Goal: Navigation & Orientation: Find specific page/section

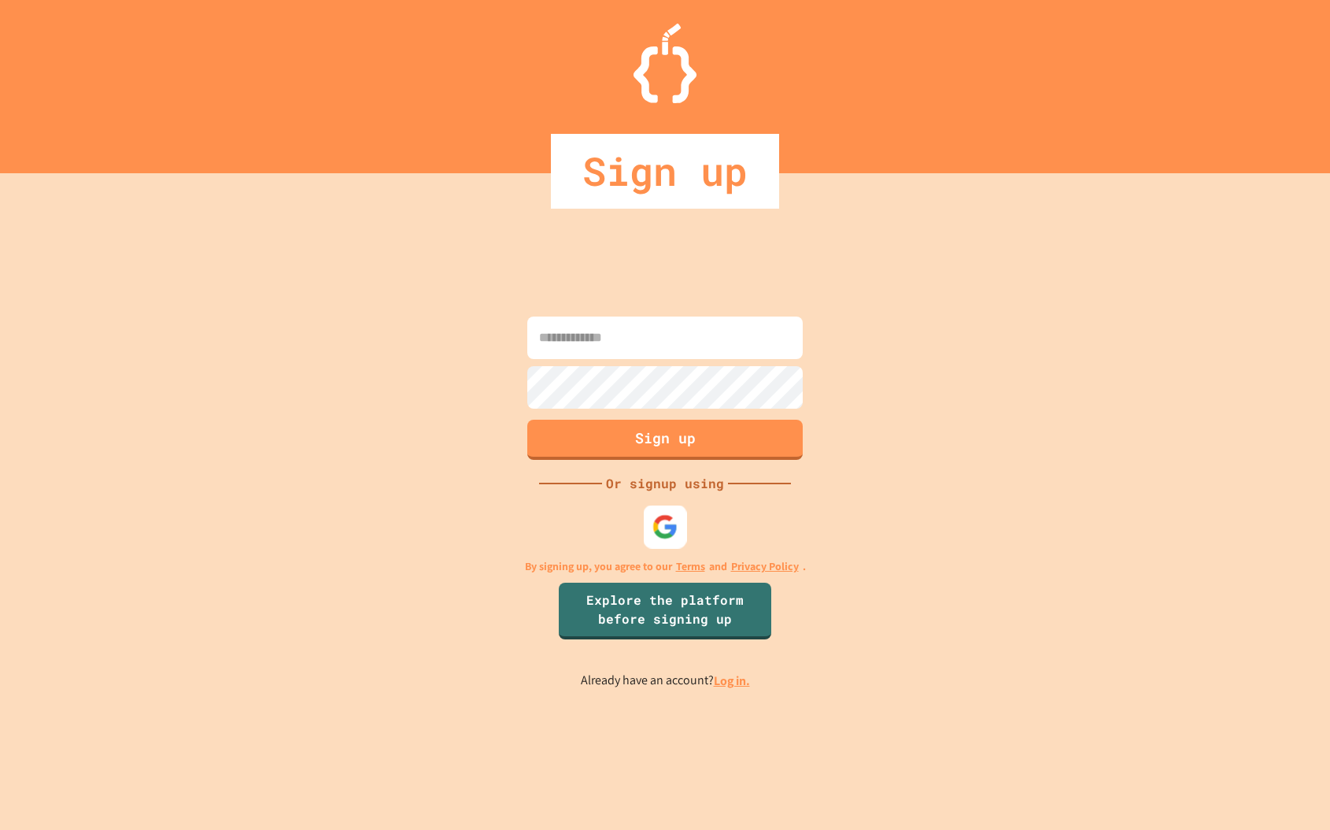
click at [665, 522] on img at bounding box center [665, 527] width 26 height 26
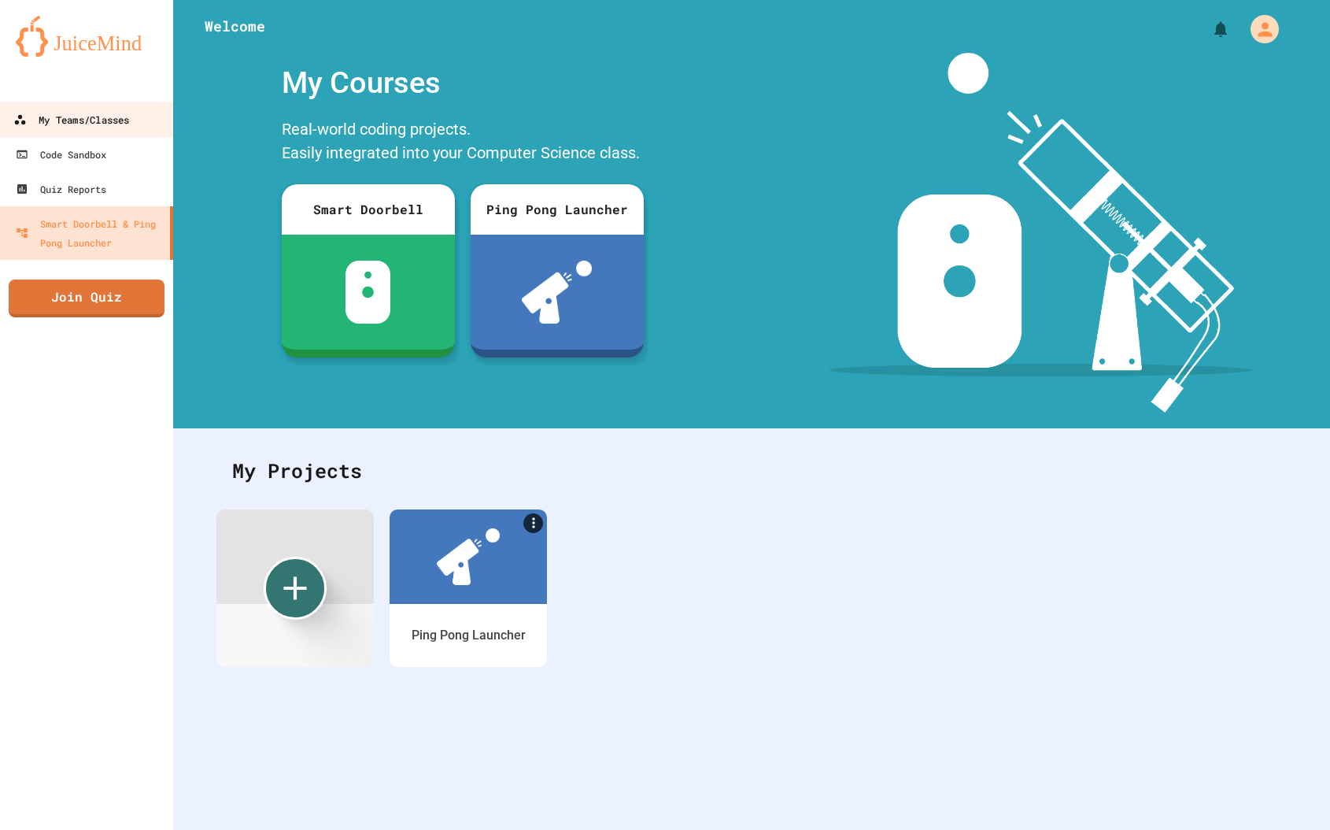
click at [108, 124] on div "My Teams/Classes" at bounding box center [71, 120] width 116 height 20
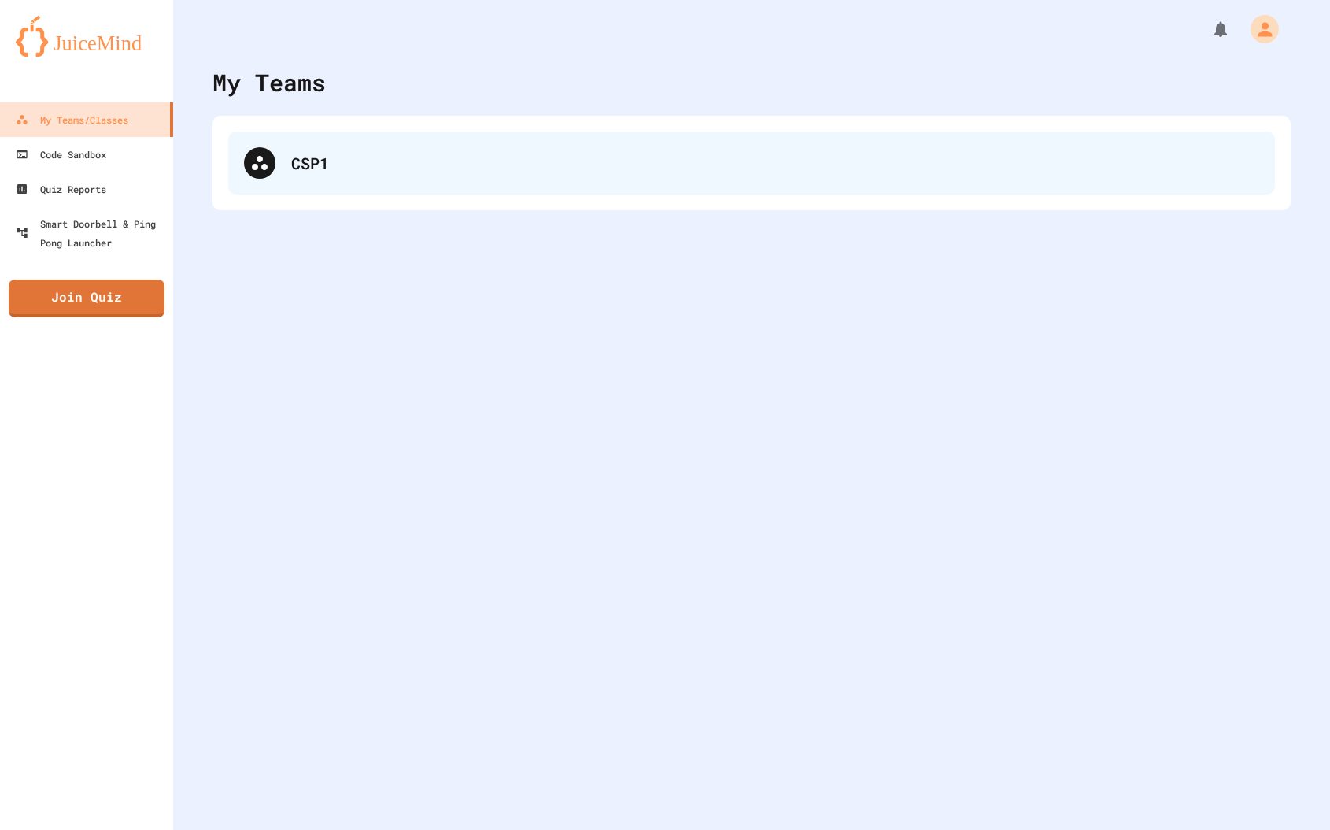
click at [306, 157] on div "CSP1" at bounding box center [775, 163] width 968 height 24
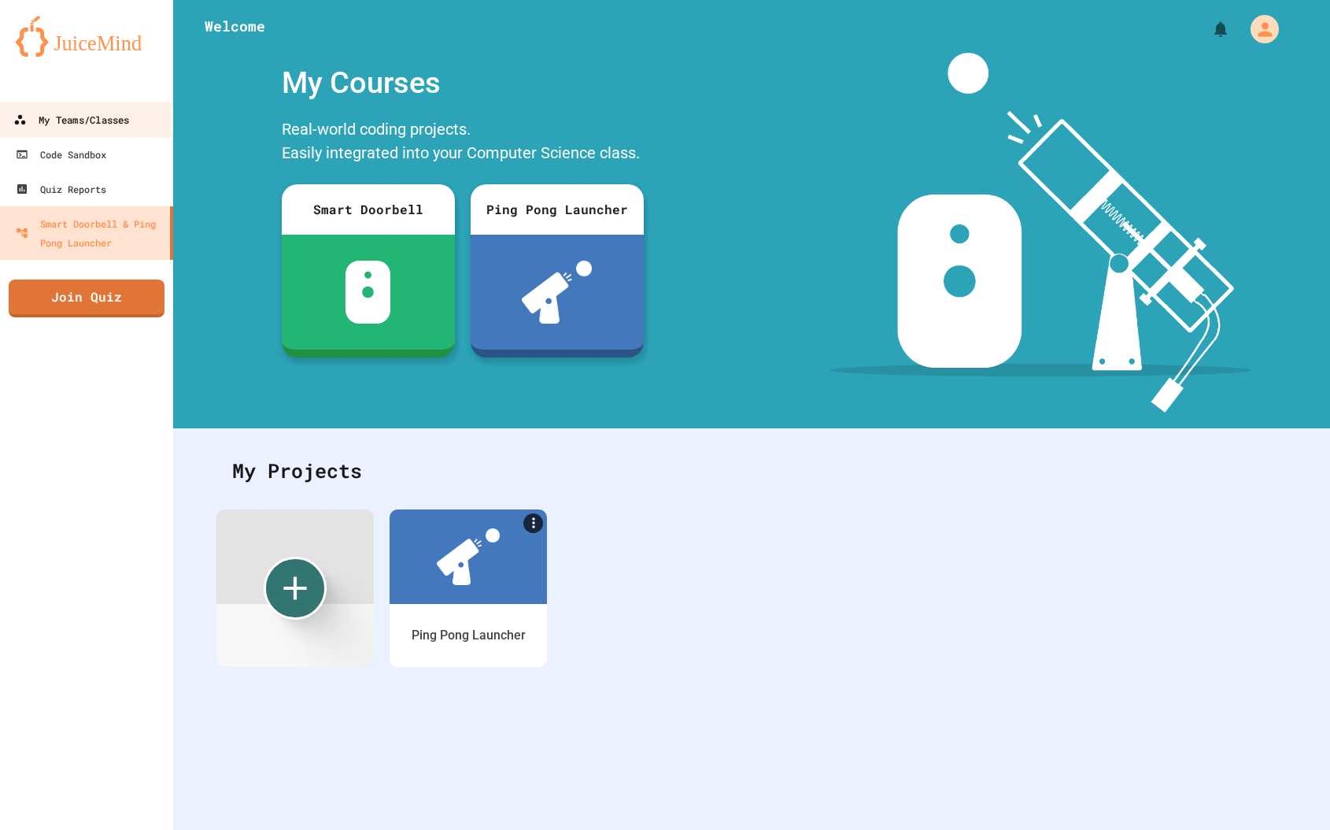
click at [100, 107] on link "My Teams/Classes" at bounding box center [87, 119] width 179 height 35
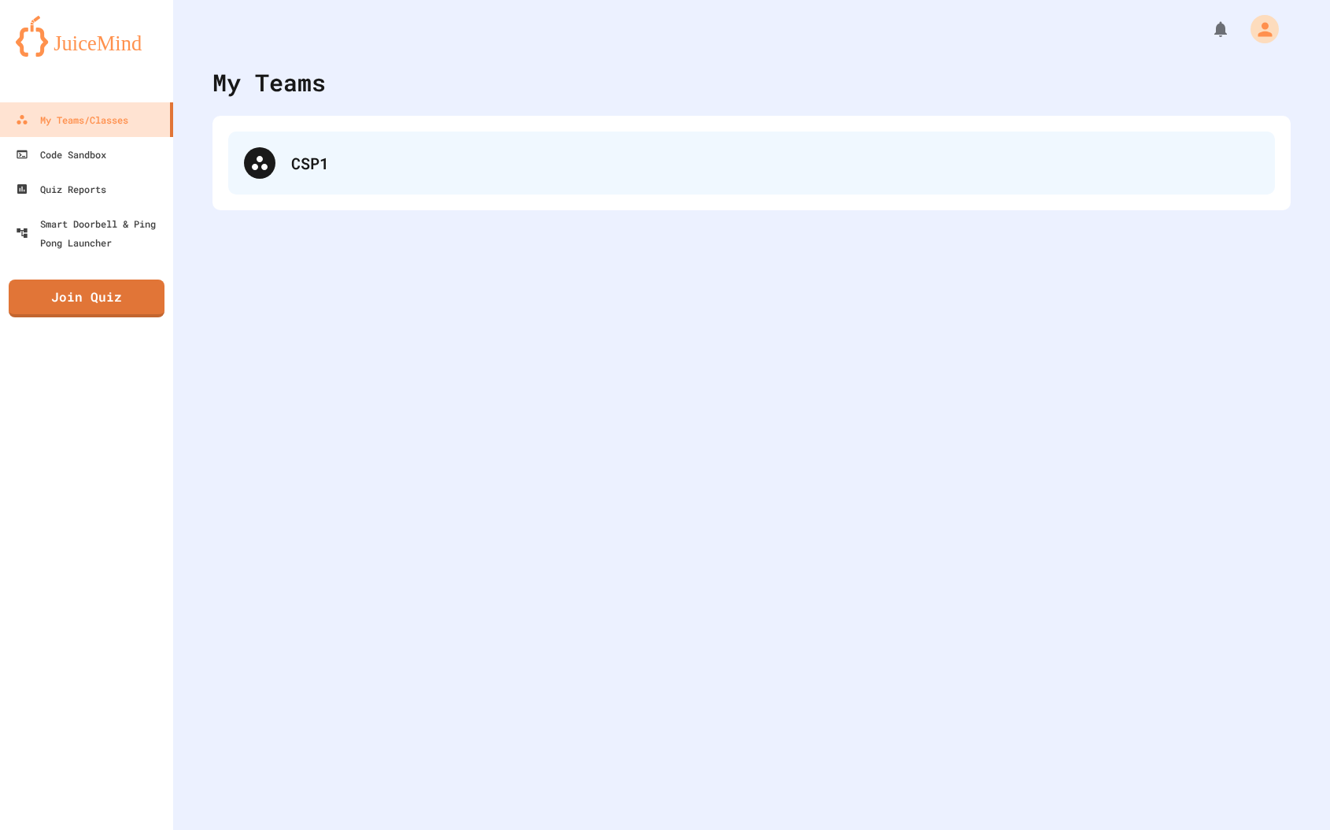
click at [346, 162] on div "CSP1" at bounding box center [775, 163] width 968 height 24
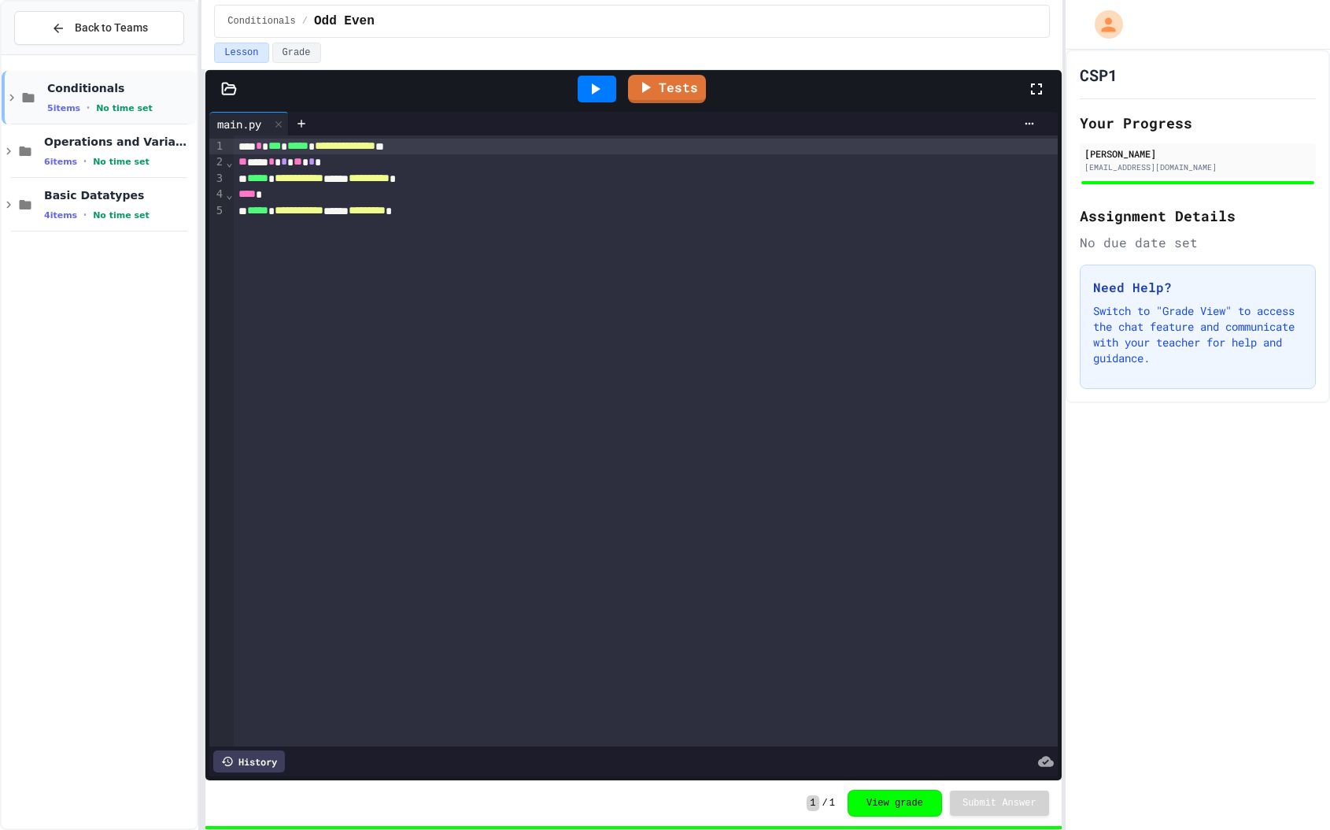
click at [13, 97] on icon at bounding box center [11, 97] width 5 height 7
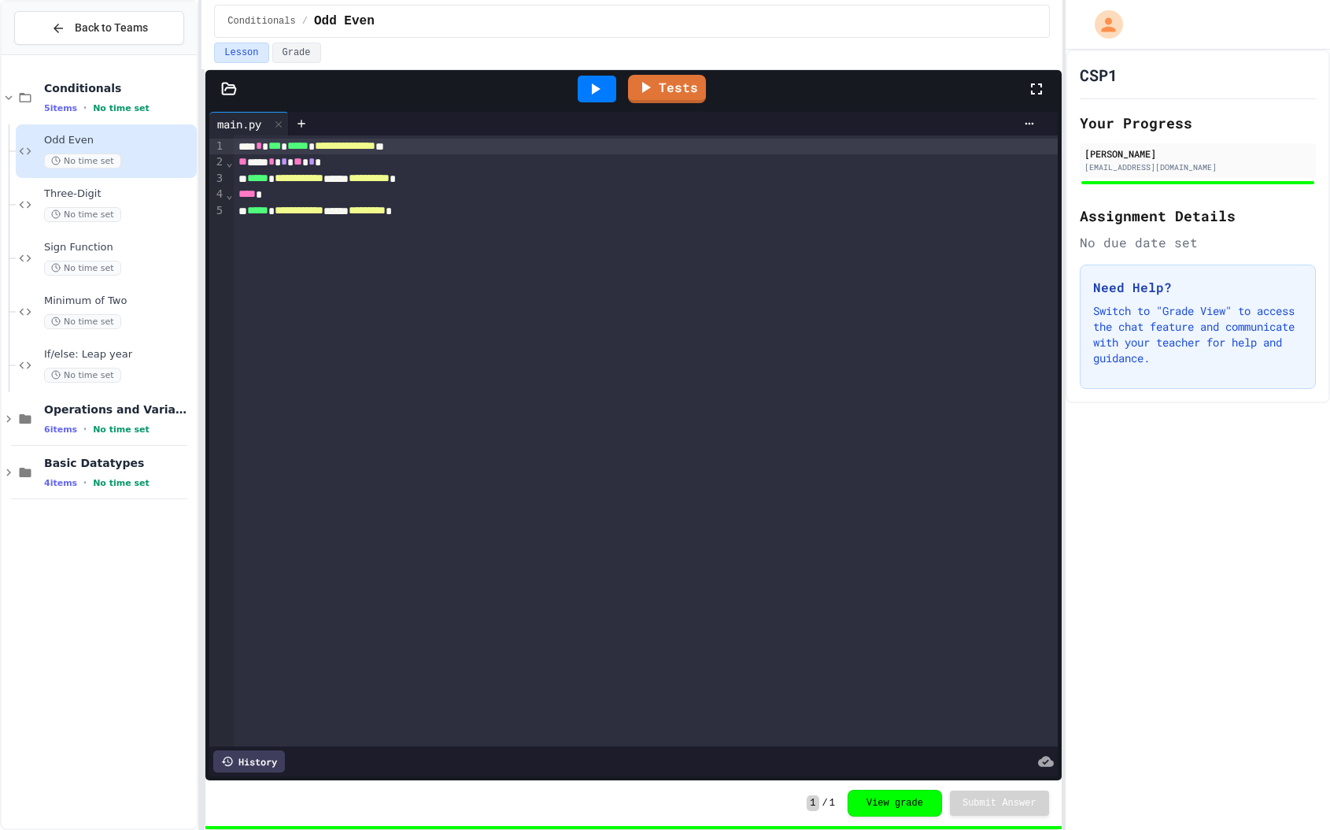
click at [135, 177] on div "Odd Even No time set" at bounding box center [106, 151] width 181 height 54
click at [136, 194] on span "Three-Digit" at bounding box center [119, 193] width 150 height 13
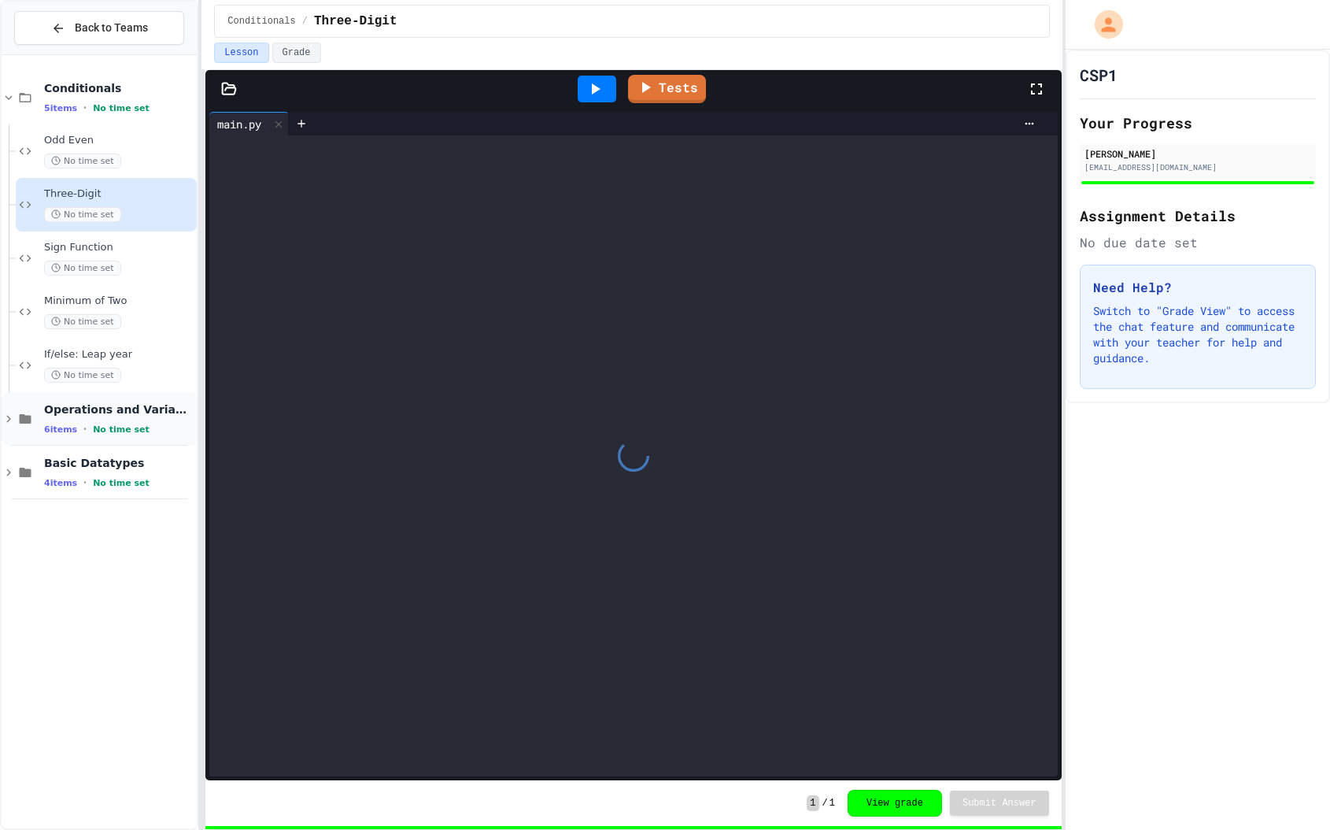
click at [10, 413] on icon at bounding box center [9, 419] width 14 height 14
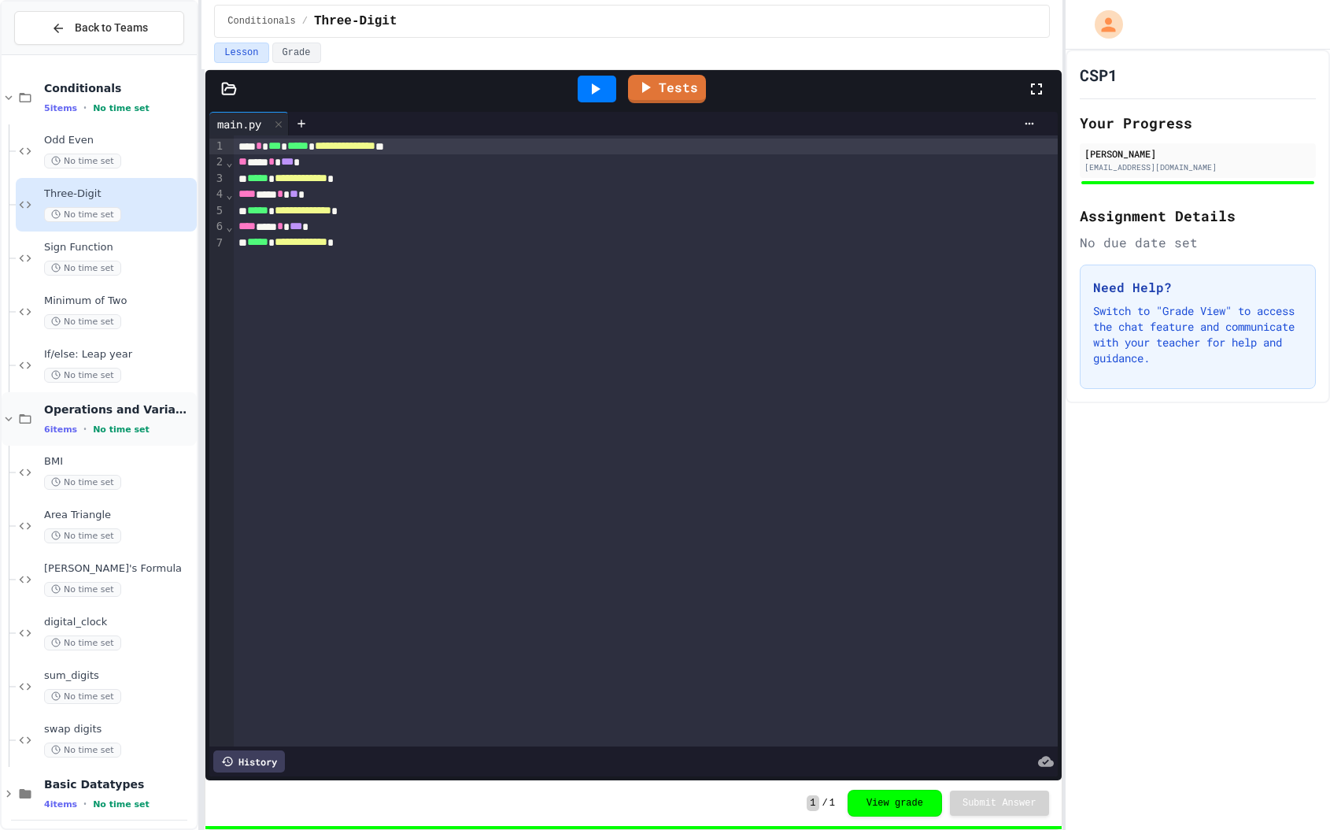
scroll to position [8, 0]
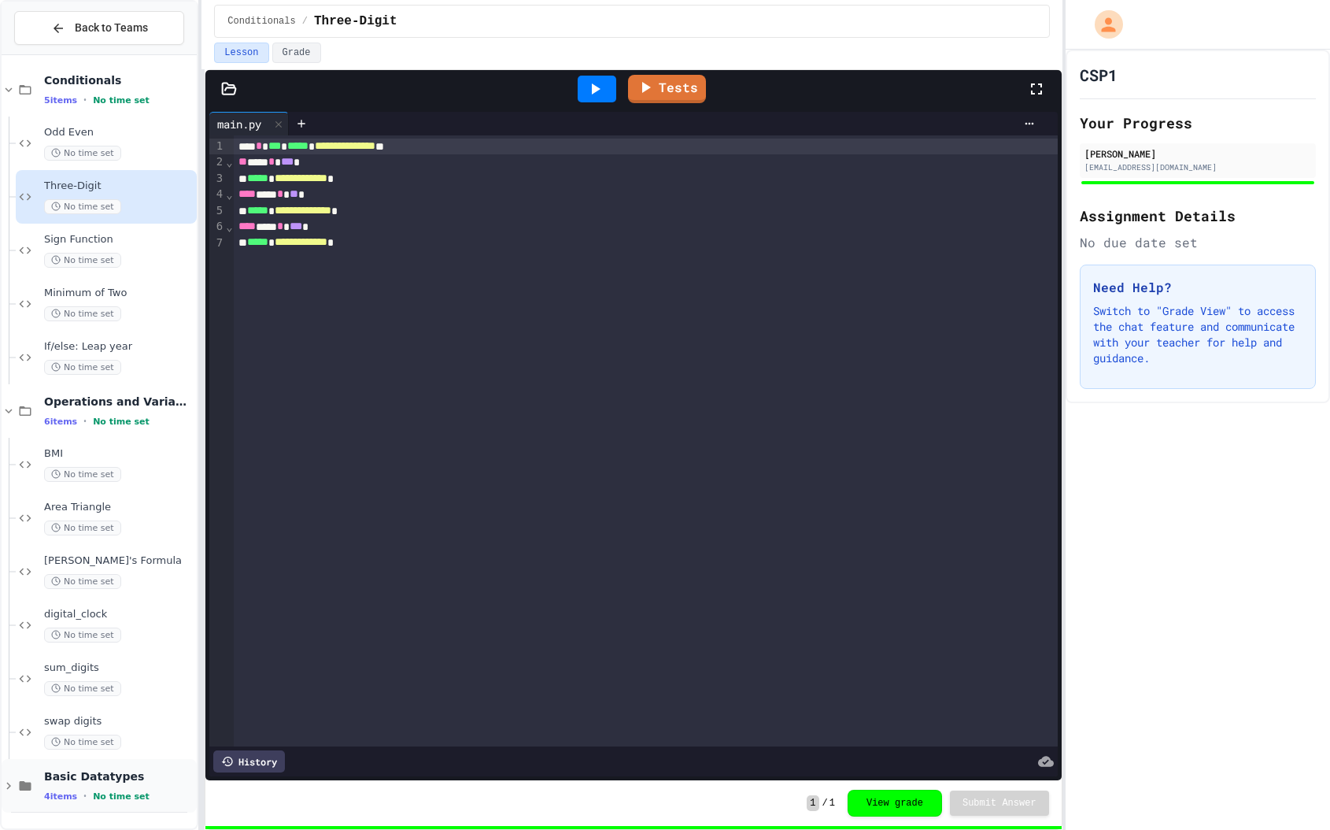
click at [13, 788] on icon at bounding box center [9, 785] width 14 height 14
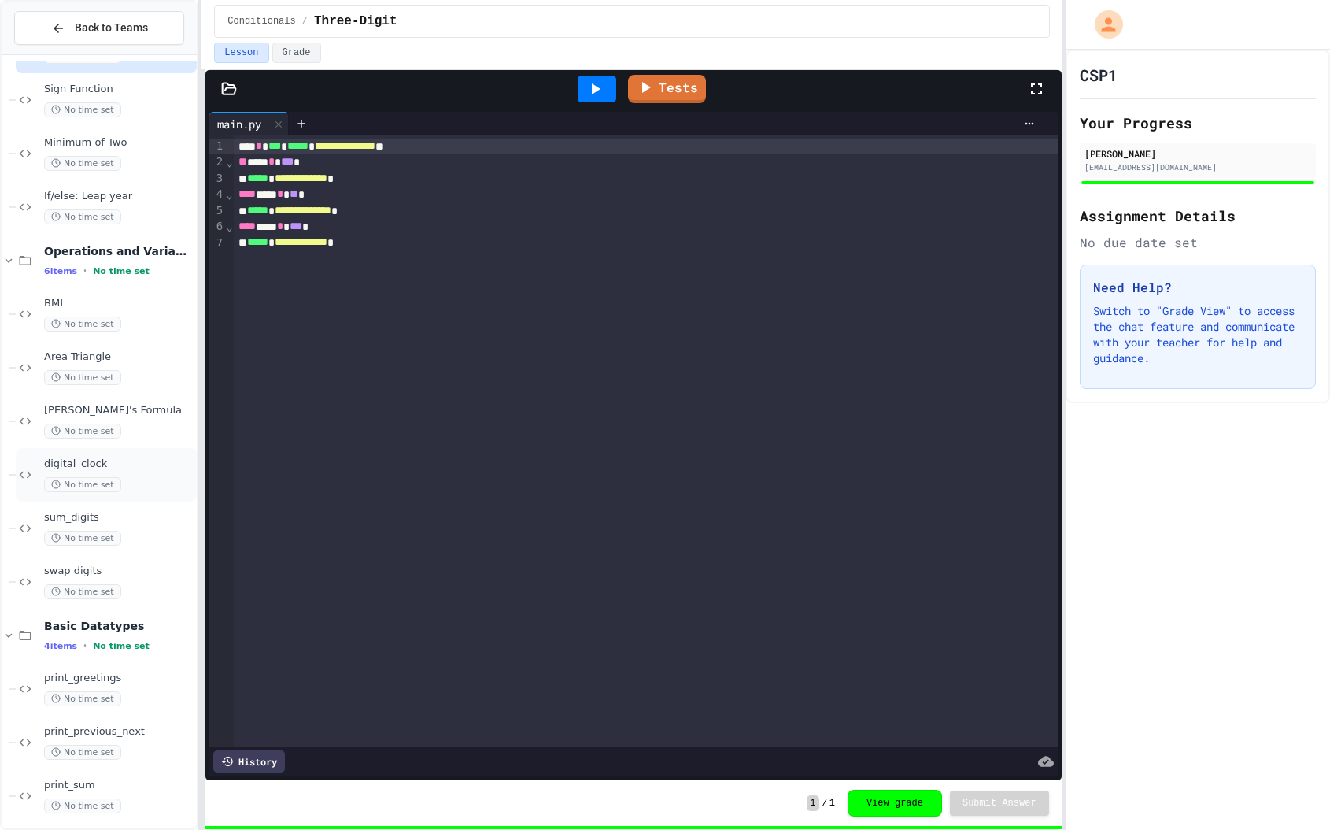
scroll to position [222, 0]
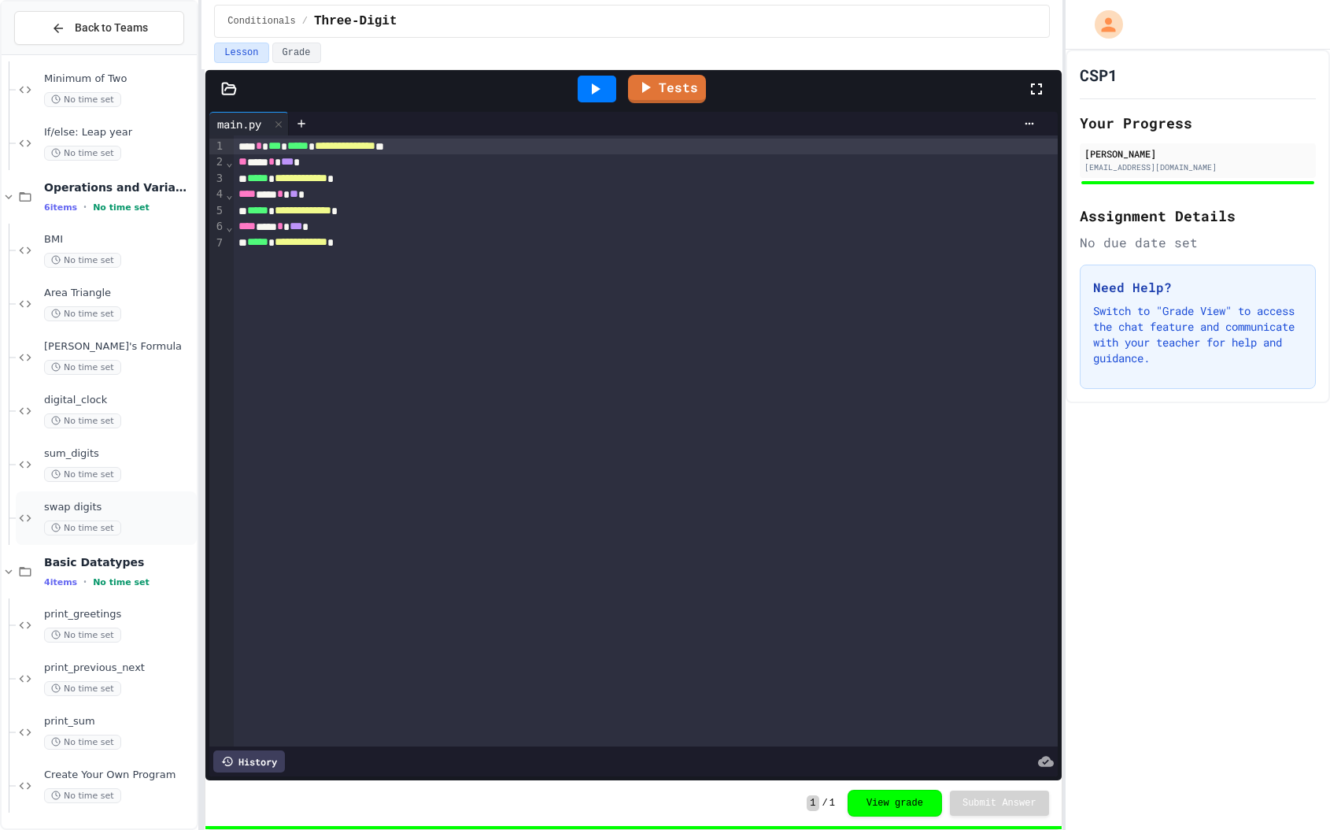
click at [151, 516] on div "swap digits No time set" at bounding box center [119, 518] width 150 height 35
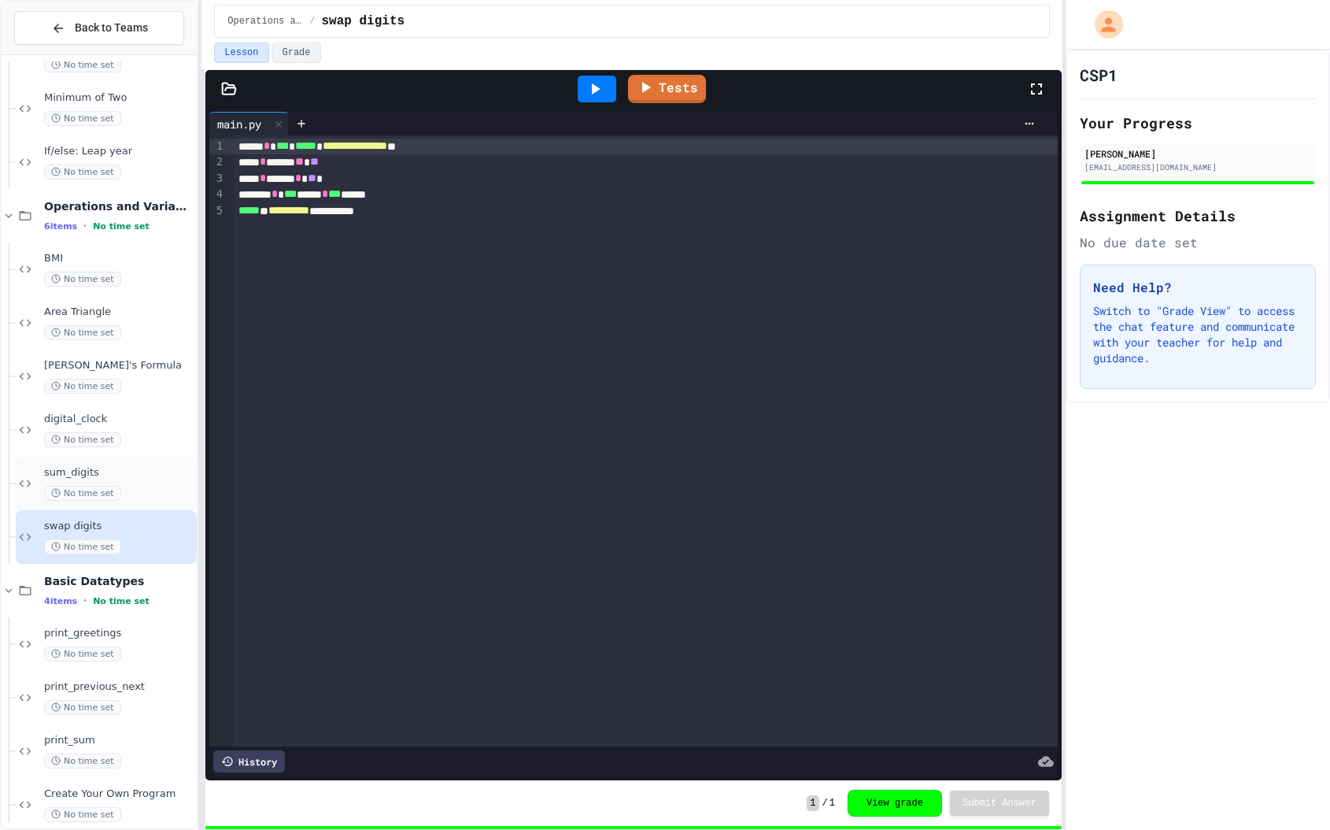
click at [146, 486] on div "No time set" at bounding box center [119, 493] width 150 height 15
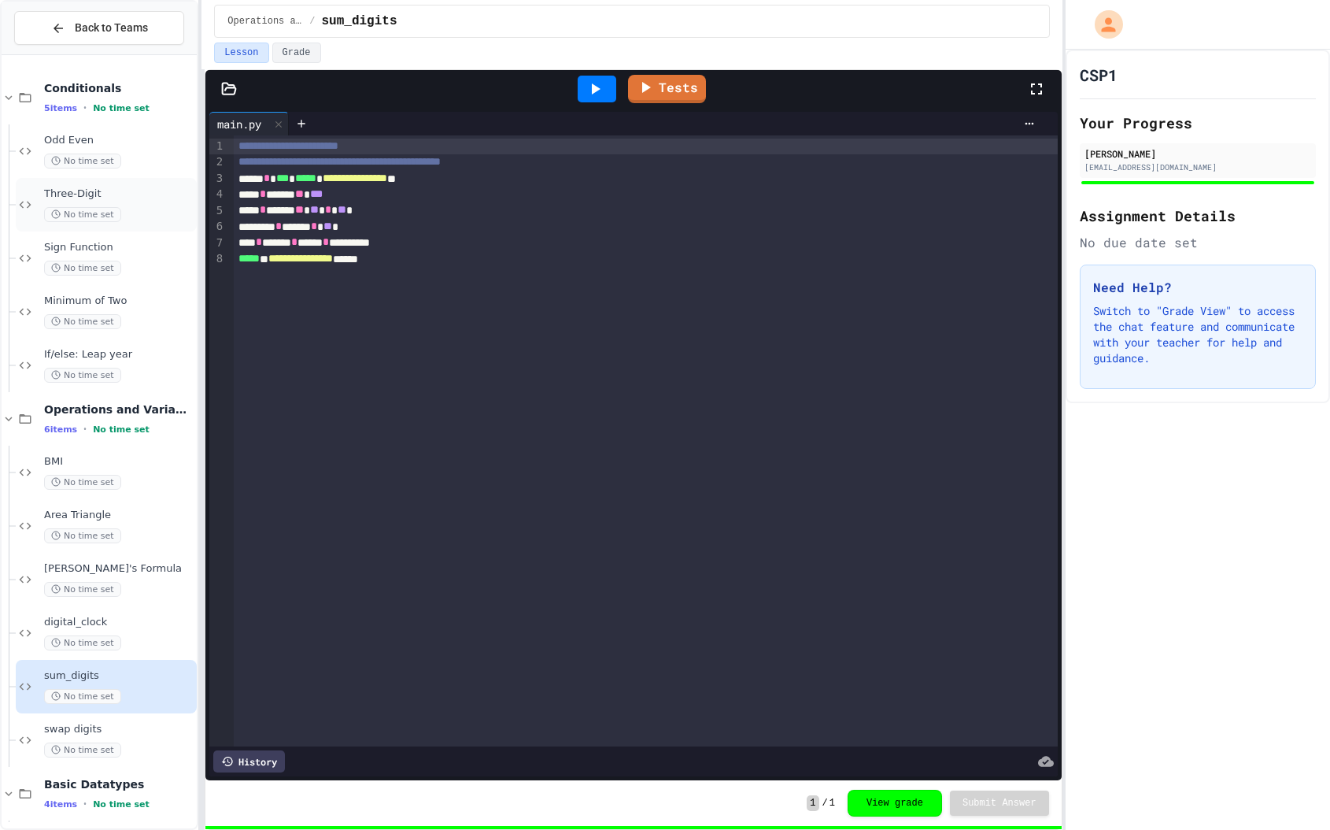
click at [142, 198] on span "Three-Digit" at bounding box center [119, 193] width 150 height 13
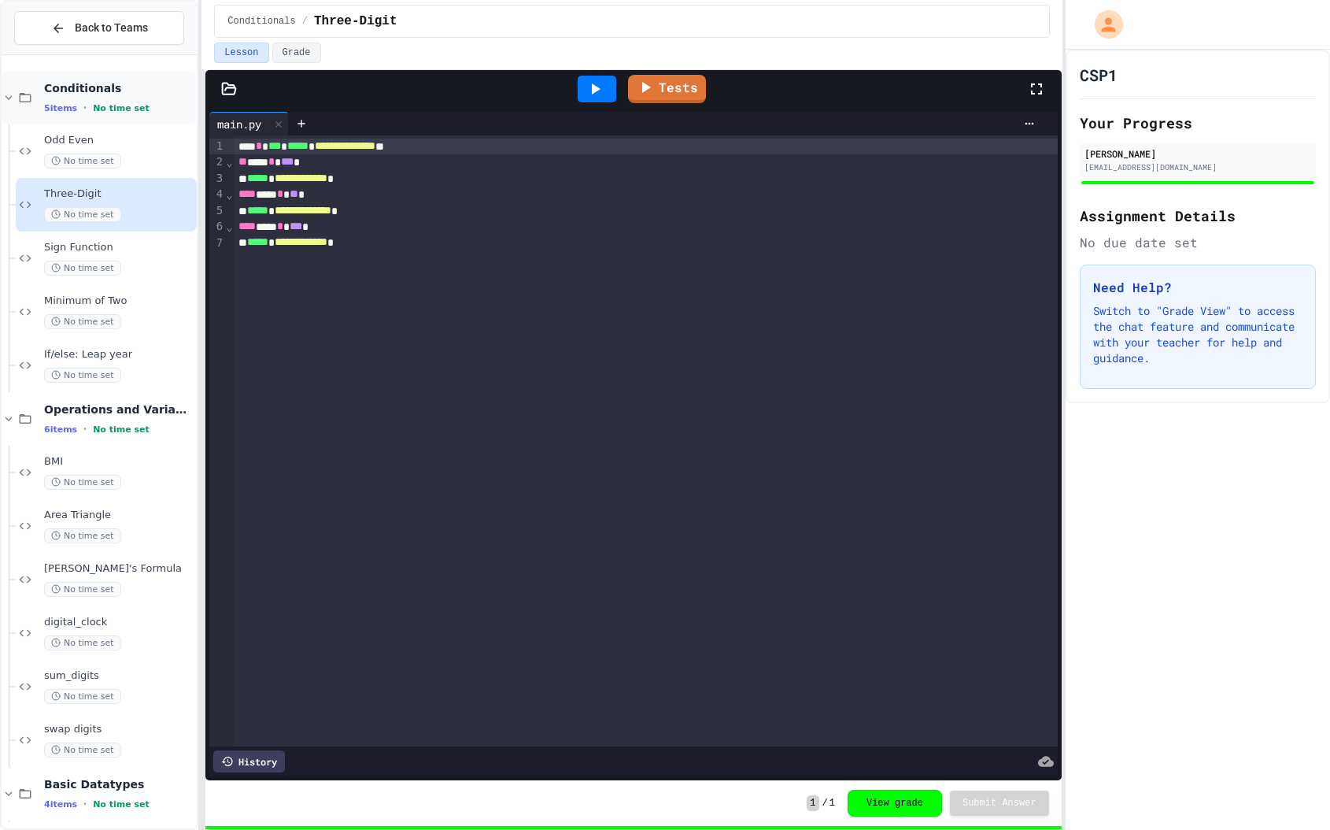
click at [17, 99] on icon at bounding box center [25, 98] width 19 height 14
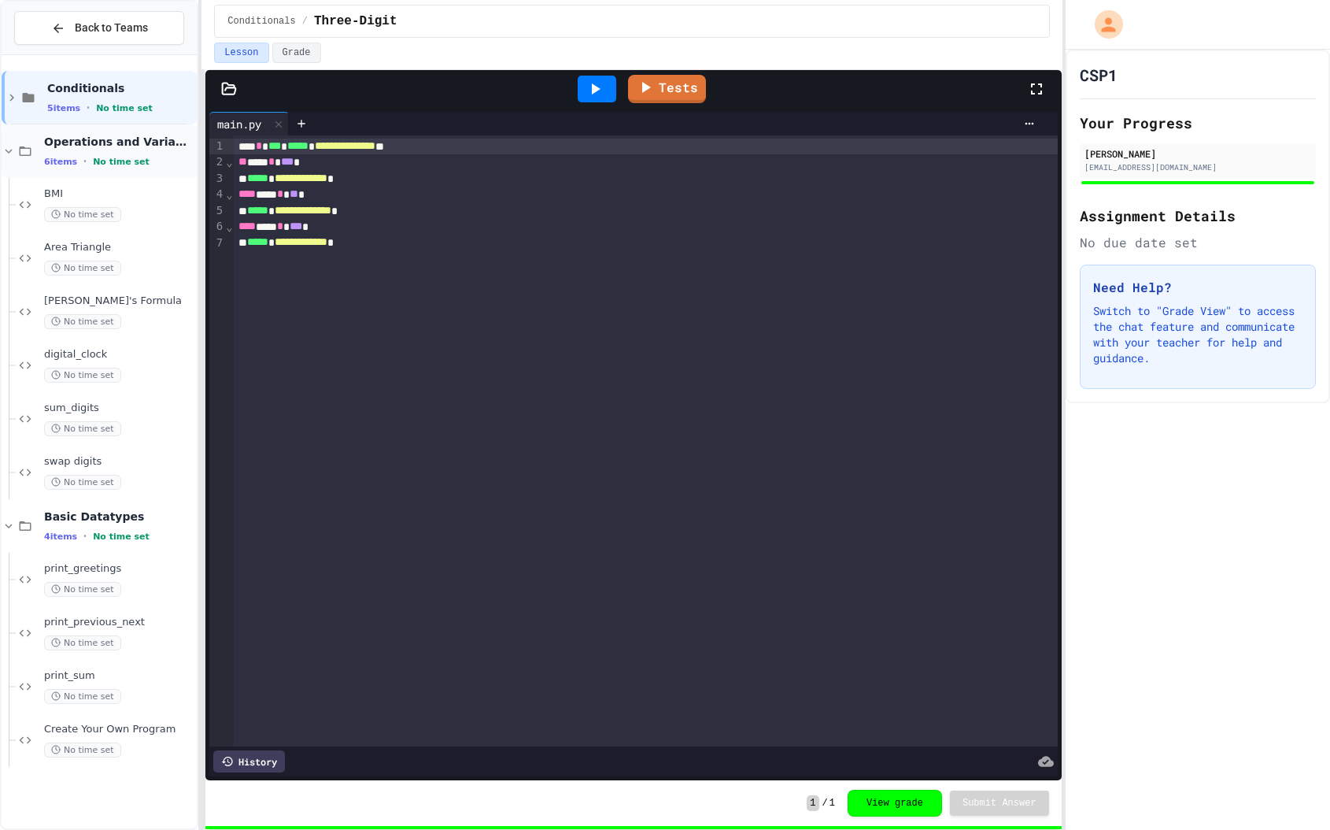
click at [14, 144] on icon at bounding box center [9, 151] width 14 height 14
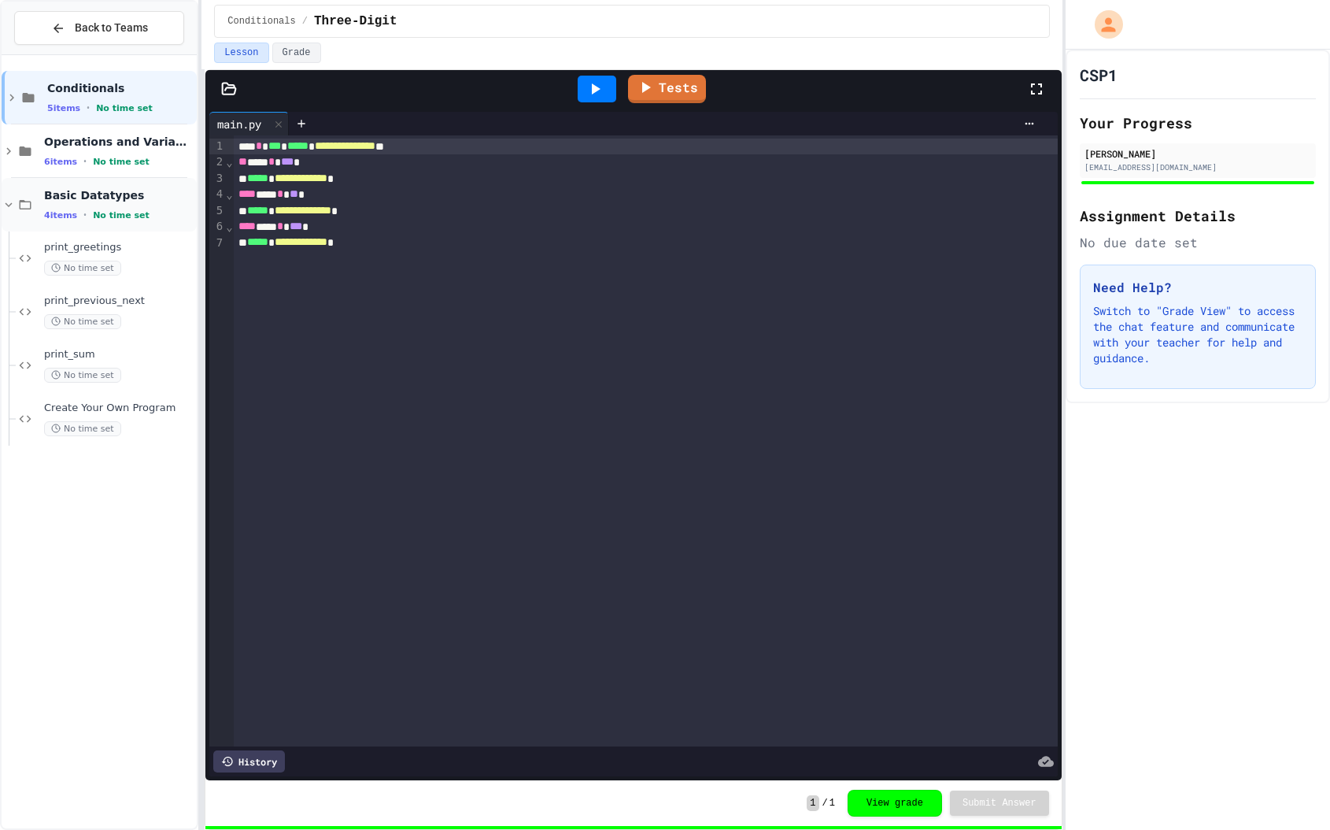
click at [7, 199] on icon at bounding box center [9, 205] width 14 height 14
click at [94, 27] on span "Back to Teams" at bounding box center [111, 28] width 73 height 17
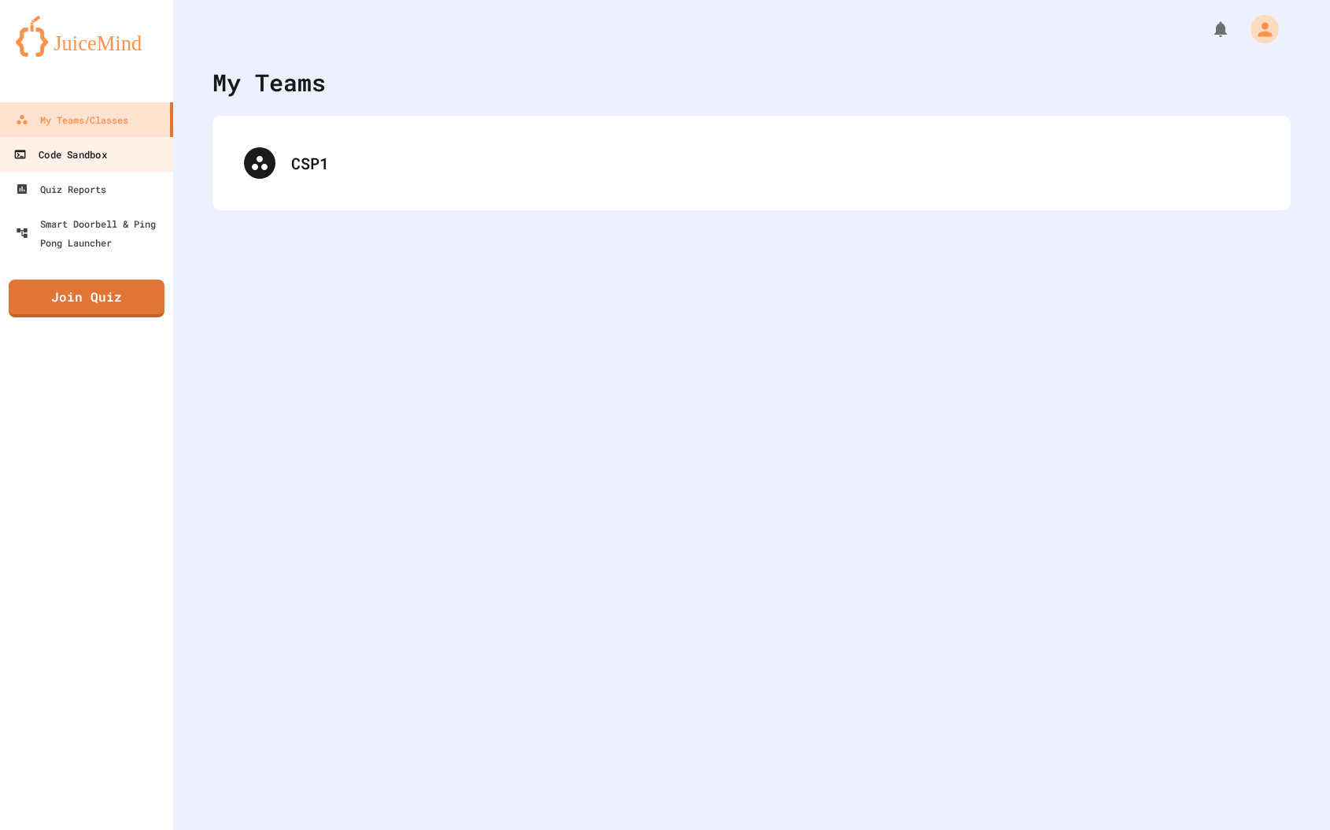
click at [103, 163] on div "Code Sandbox" at bounding box center [59, 155] width 93 height 20
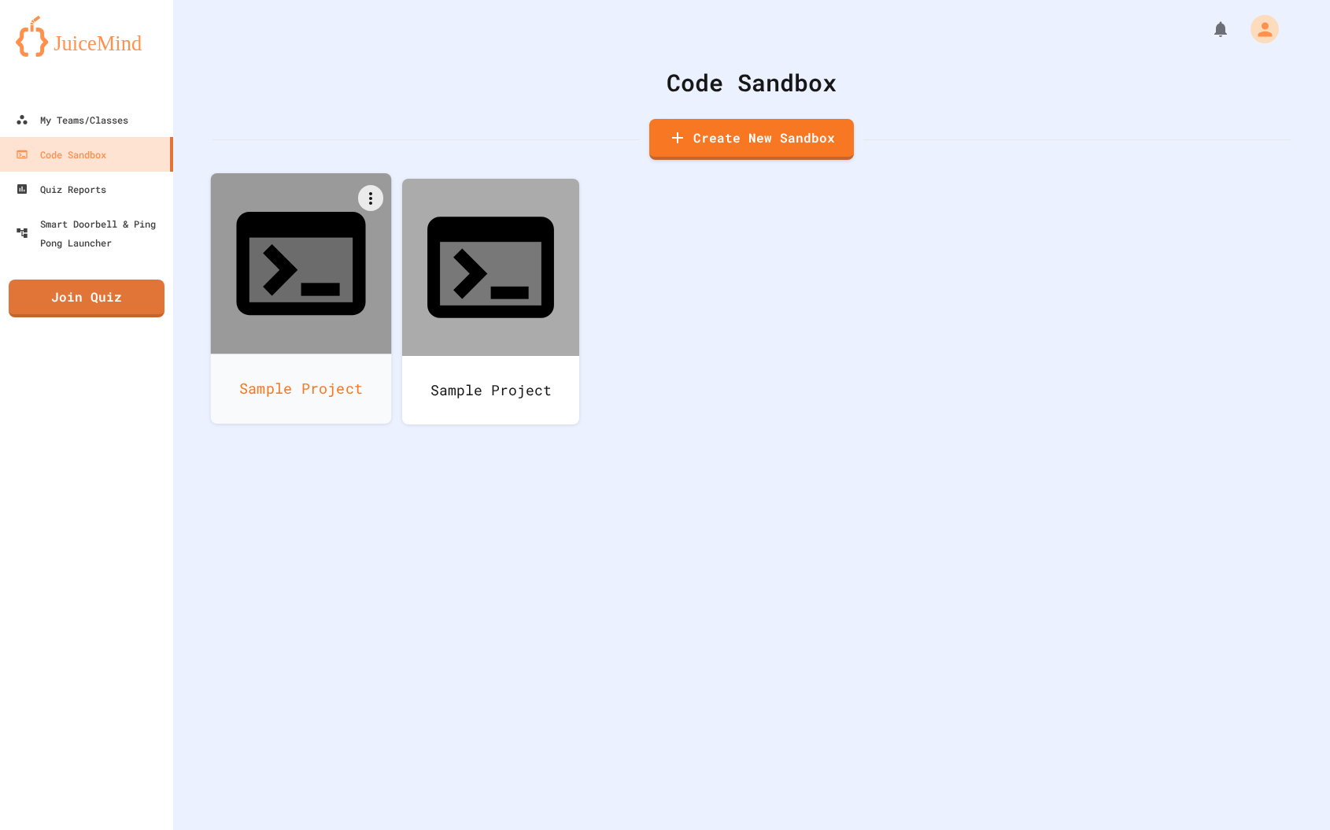
click at [339, 248] on div at bounding box center [301, 263] width 181 height 181
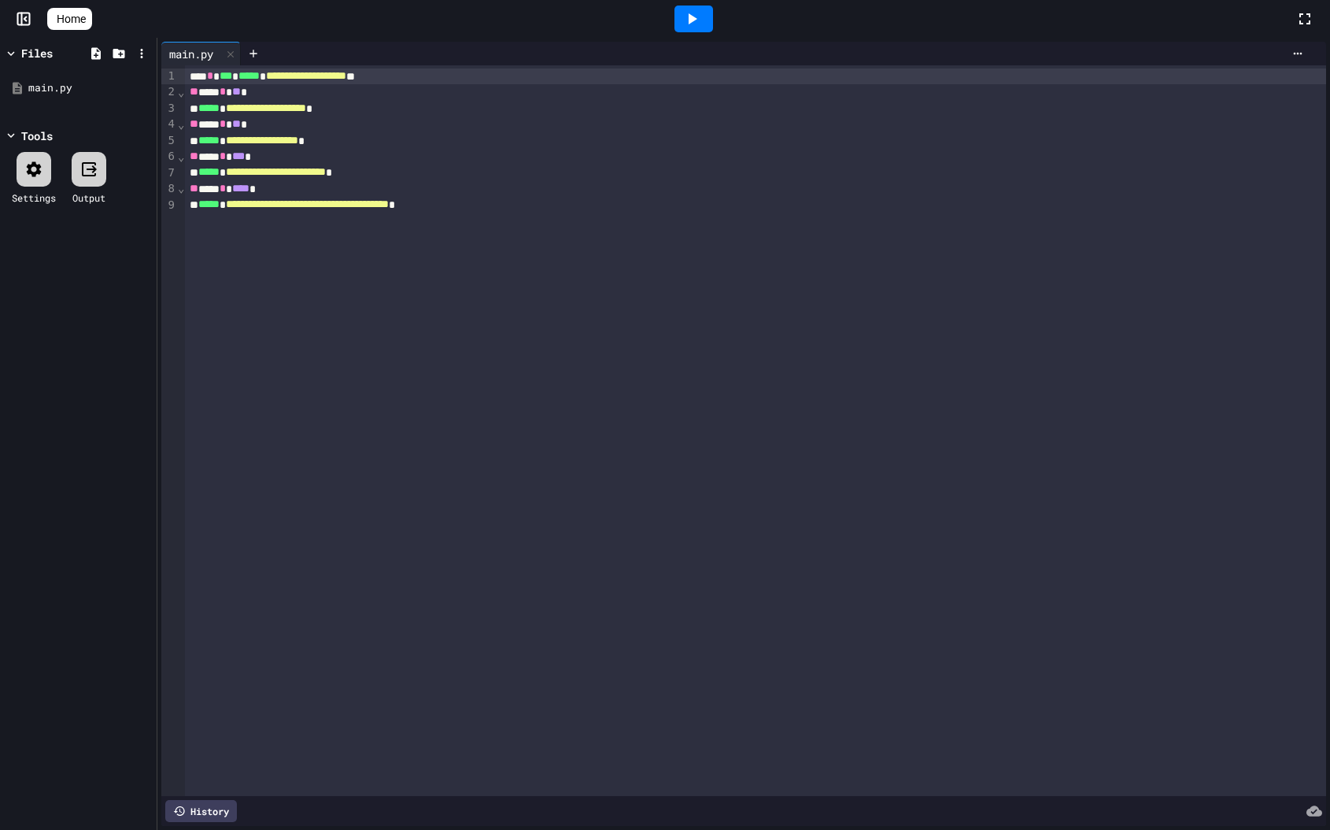
click at [389, 205] on span "**********" at bounding box center [307, 203] width 163 height 11
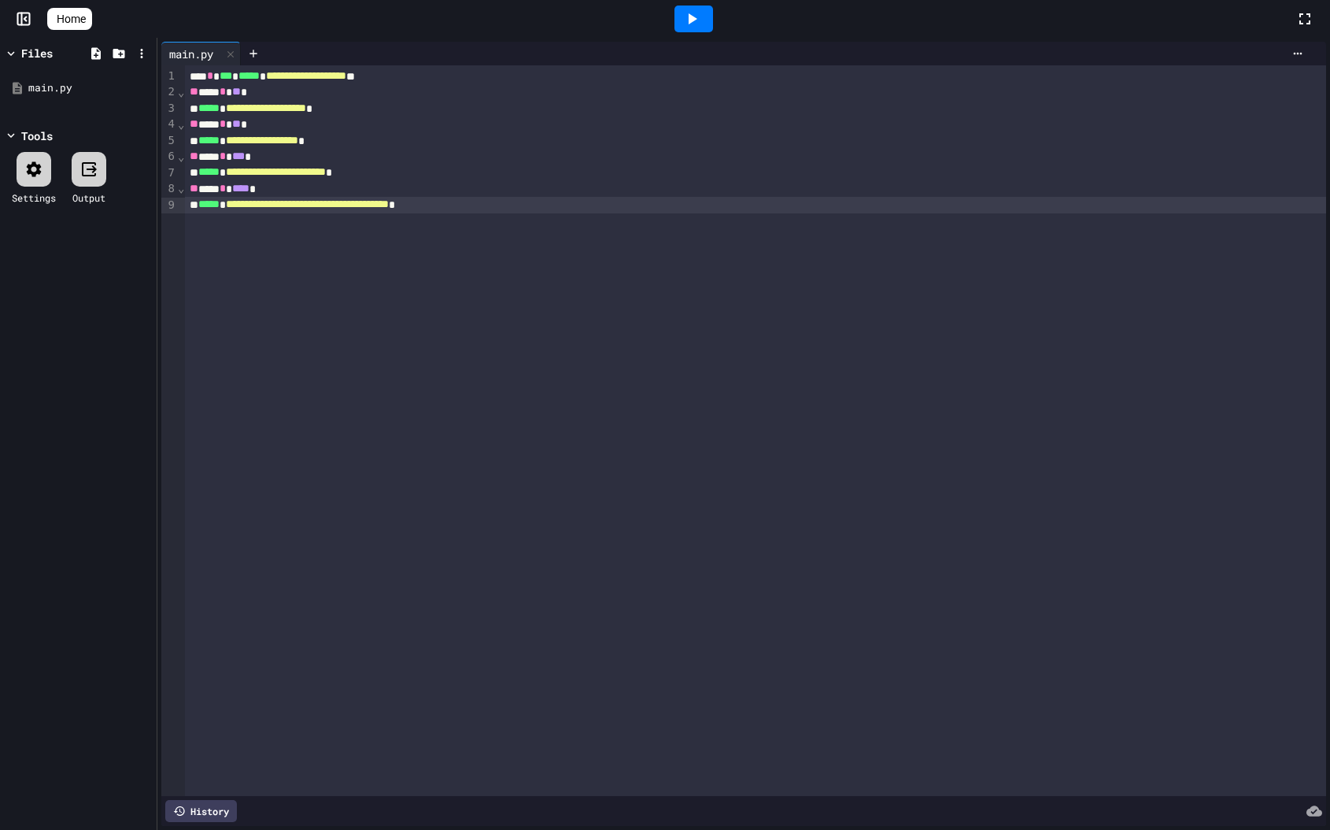
click at [559, 220] on div "**********" at bounding box center [755, 430] width 1141 height 730
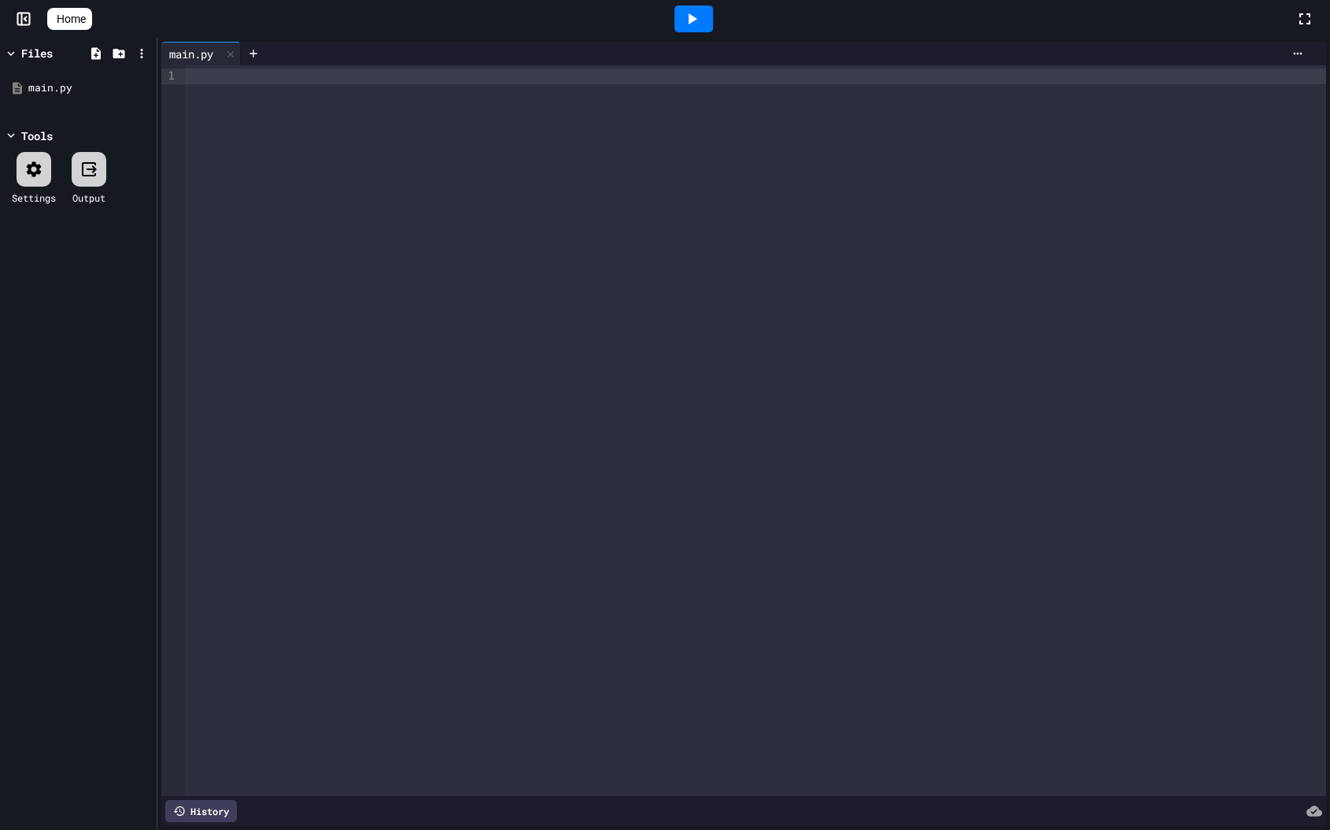
click at [54, 19] on icon at bounding box center [54, 19] width 0 height 0
